Goal: Check status: Check status

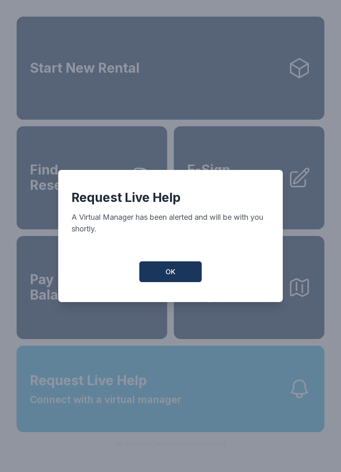
click at [161, 282] on button "OK" at bounding box center [170, 271] width 62 height 21
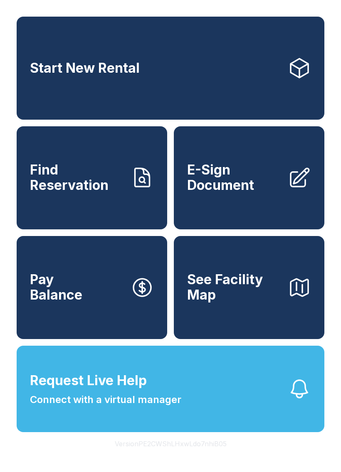
click at [87, 193] on span "Find Reservation" at bounding box center [77, 177] width 94 height 30
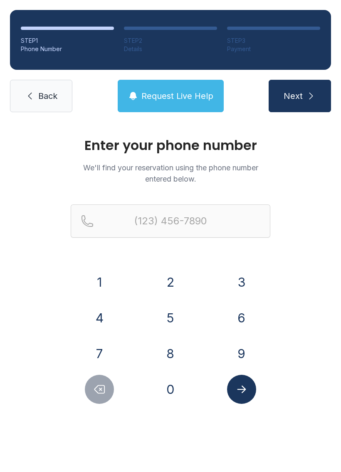
click at [230, 353] on button "9" at bounding box center [241, 353] width 29 height 29
click at [157, 387] on button "0" at bounding box center [170, 389] width 29 height 29
click at [98, 263] on div "(90" at bounding box center [170, 234] width 199 height 60
click at [94, 345] on button "7" at bounding box center [99, 353] width 29 height 29
click at [177, 280] on button "2" at bounding box center [170, 282] width 29 height 29
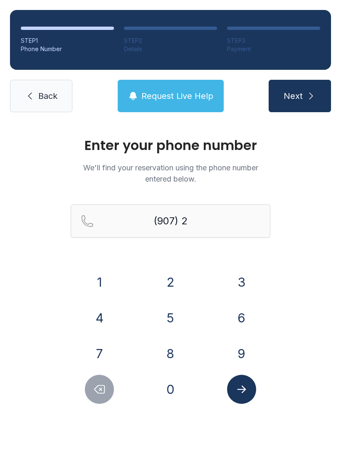
click at [94, 312] on button "4" at bounding box center [99, 317] width 29 height 29
click at [103, 391] on icon "Delete number" at bounding box center [99, 389] width 12 height 12
click at [103, 390] on icon "Delete number" at bounding box center [99, 389] width 12 height 12
click at [103, 391] on icon "Delete number" at bounding box center [99, 389] width 12 height 12
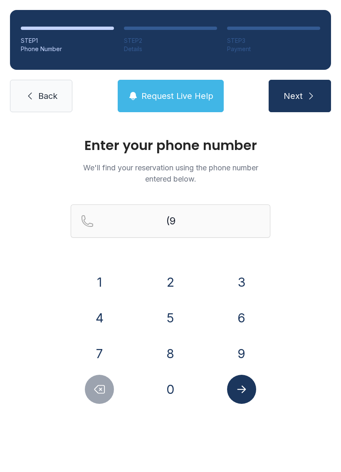
click at [169, 378] on button "0" at bounding box center [170, 389] width 29 height 29
click at [100, 268] on button "1" at bounding box center [99, 282] width 29 height 29
click at [108, 343] on button "7" at bounding box center [99, 353] width 29 height 29
click at [167, 285] on button "2" at bounding box center [170, 282] width 29 height 29
click at [97, 309] on button "4" at bounding box center [99, 317] width 29 height 29
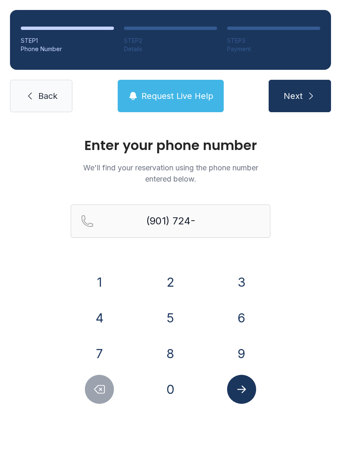
click at [162, 381] on button "0" at bounding box center [170, 389] width 29 height 29
click at [244, 315] on button "6" at bounding box center [241, 317] width 29 height 29
click at [93, 270] on button "1" at bounding box center [99, 282] width 29 height 29
click at [240, 349] on button "9" at bounding box center [241, 353] width 29 height 29
click at [245, 386] on icon "Submit lookup form" at bounding box center [241, 389] width 12 height 12
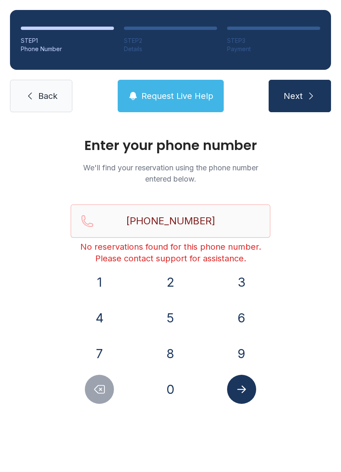
click at [101, 385] on icon "Delete number" at bounding box center [99, 389] width 12 height 12
click at [100, 385] on icon "Delete number" at bounding box center [99, 389] width 12 height 12
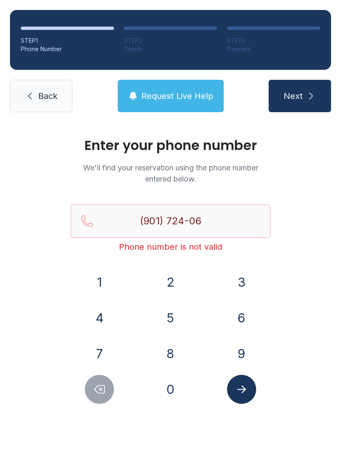
click at [95, 384] on icon "Delete number" at bounding box center [99, 389] width 12 height 12
click at [91, 387] on button "Delete number" at bounding box center [99, 389] width 29 height 29
click at [99, 383] on button "Delete number" at bounding box center [99, 389] width 29 height 29
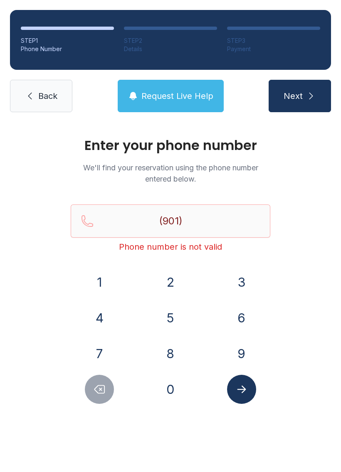
click at [99, 382] on button "Delete number" at bounding box center [99, 389] width 29 height 29
click at [99, 384] on icon "Delete number" at bounding box center [99, 389] width 12 height 12
type input "(9"
click at [99, 383] on icon "Delete number" at bounding box center [99, 389] width 12 height 12
click at [96, 388] on icon "Delete number" at bounding box center [100, 390] width 10 height 8
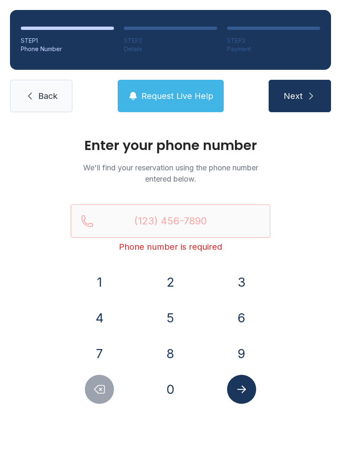
click at [96, 387] on icon "Delete number" at bounding box center [100, 390] width 10 height 8
click at [97, 386] on icon "Delete number" at bounding box center [100, 390] width 10 height 8
click at [46, 92] on span "Back" at bounding box center [47, 96] width 19 height 12
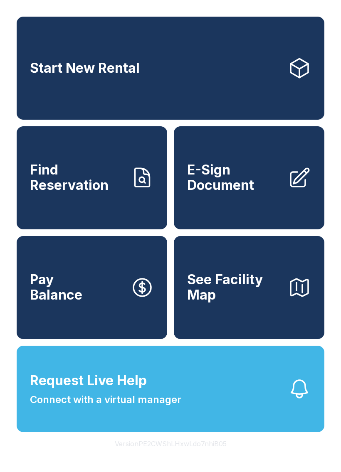
click at [138, 407] on span "Connect with a virtual manager" at bounding box center [105, 399] width 151 height 15
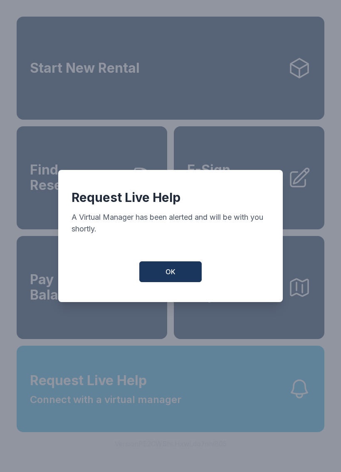
click at [169, 270] on button "OK" at bounding box center [170, 271] width 62 height 21
